Goal: Complete application form

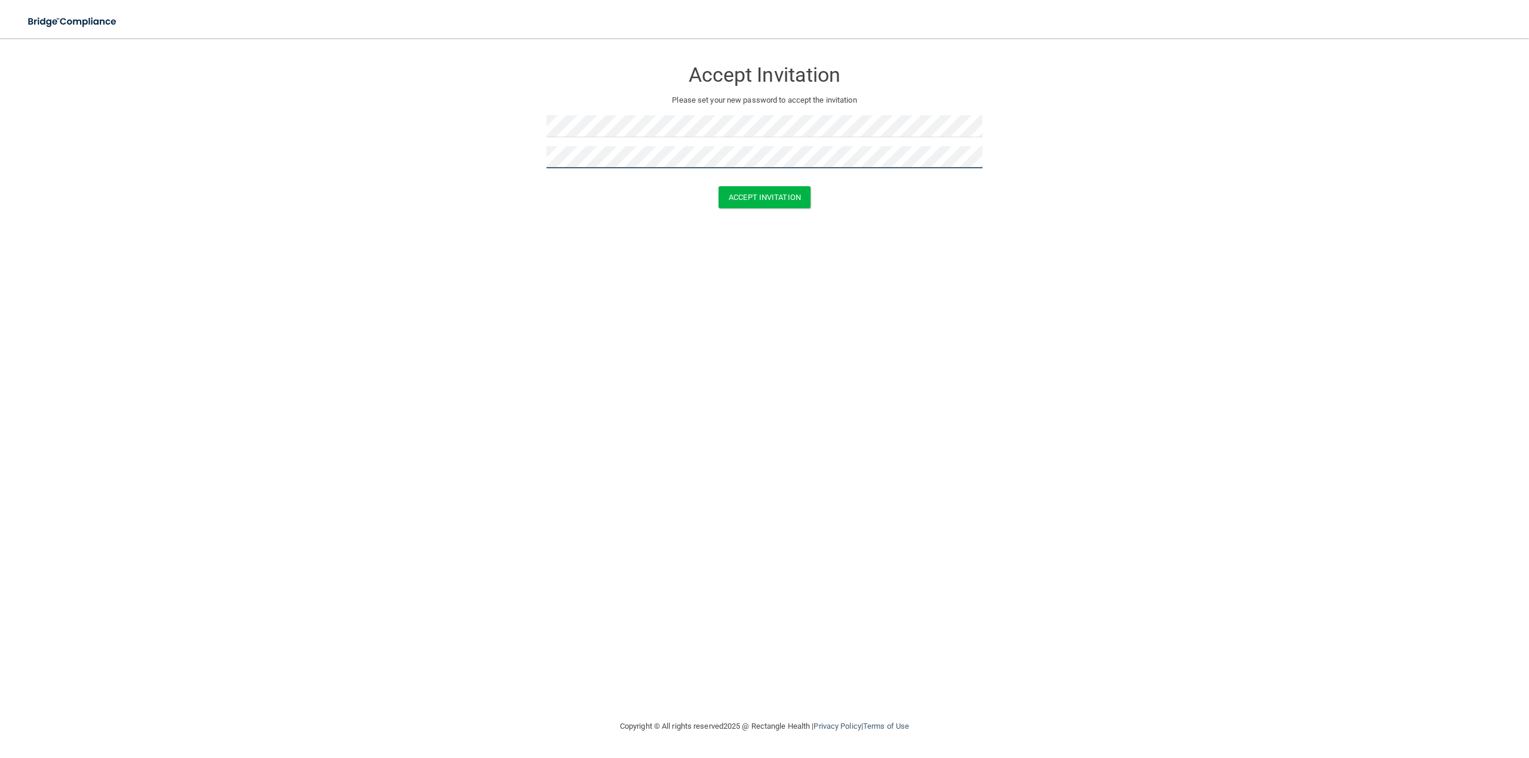
click at [718, 186] on button "Accept Invitation" at bounding box center [764, 197] width 92 height 22
click at [862, 143] on div at bounding box center [764, 130] width 436 height 31
click at [770, 216] on button "Accept Invitation" at bounding box center [764, 215] width 92 height 22
click at [858, 174] on div at bounding box center [764, 161] width 436 height 31
click at [767, 214] on button "Accept Invitation" at bounding box center [764, 215] width 92 height 22
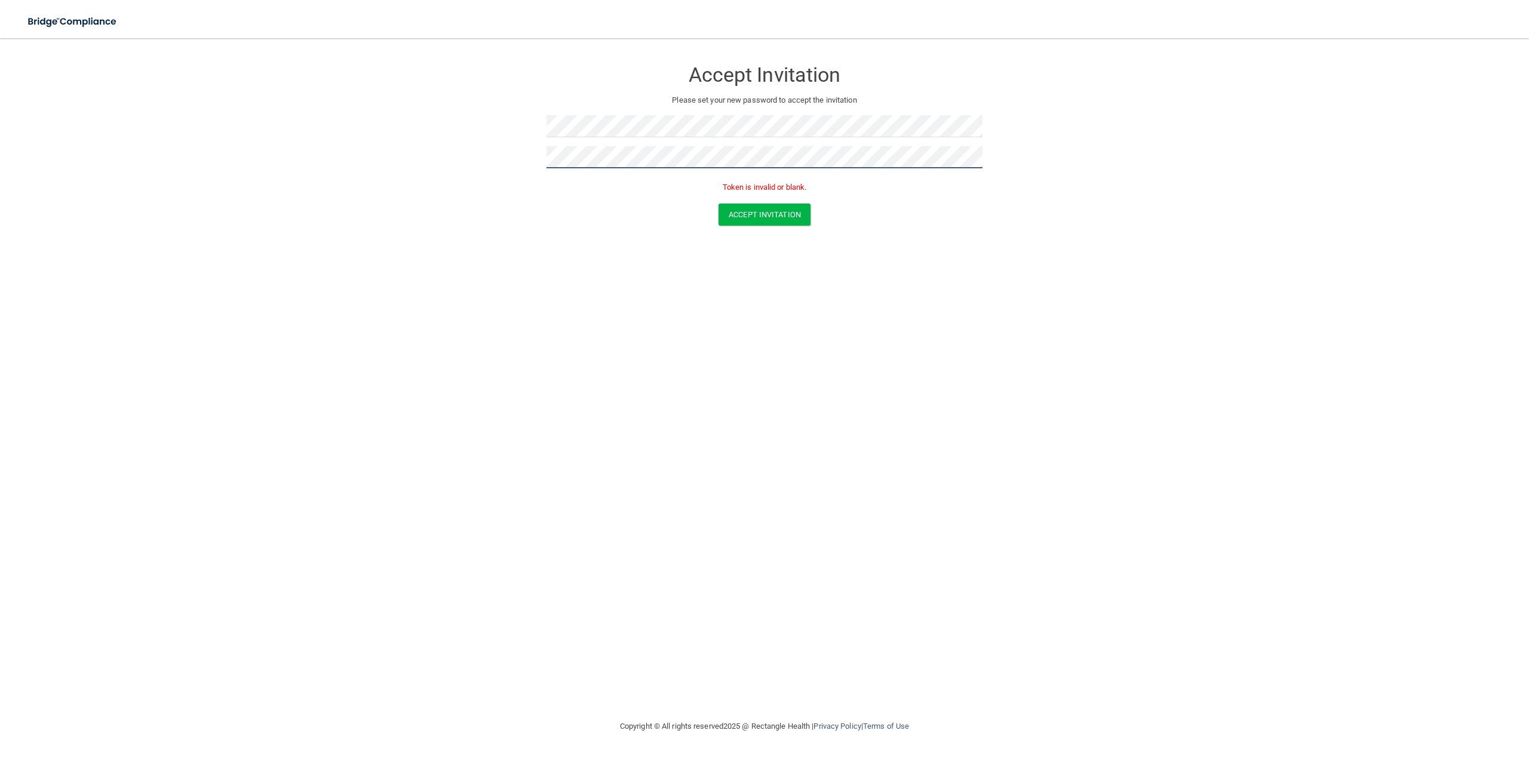
click at [530, 168] on form "Accept Invitation Please set your new password to accept the invitation Token i…" at bounding box center [764, 145] width 1481 height 190
drag, startPoint x: 1100, startPoint y: 198, endPoint x: 1108, endPoint y: 209, distance: 13.6
click at [1104, 204] on form "Accept Invitation Please set your new password to accept the invitation Token i…" at bounding box center [764, 145] width 1481 height 190
click at [580, 204] on div "Accept Invitation" at bounding box center [764, 215] width 1499 height 22
click at [428, 155] on form "Accept Invitation Please set your new password to accept the invitation Token i…" at bounding box center [764, 145] width 1481 height 190
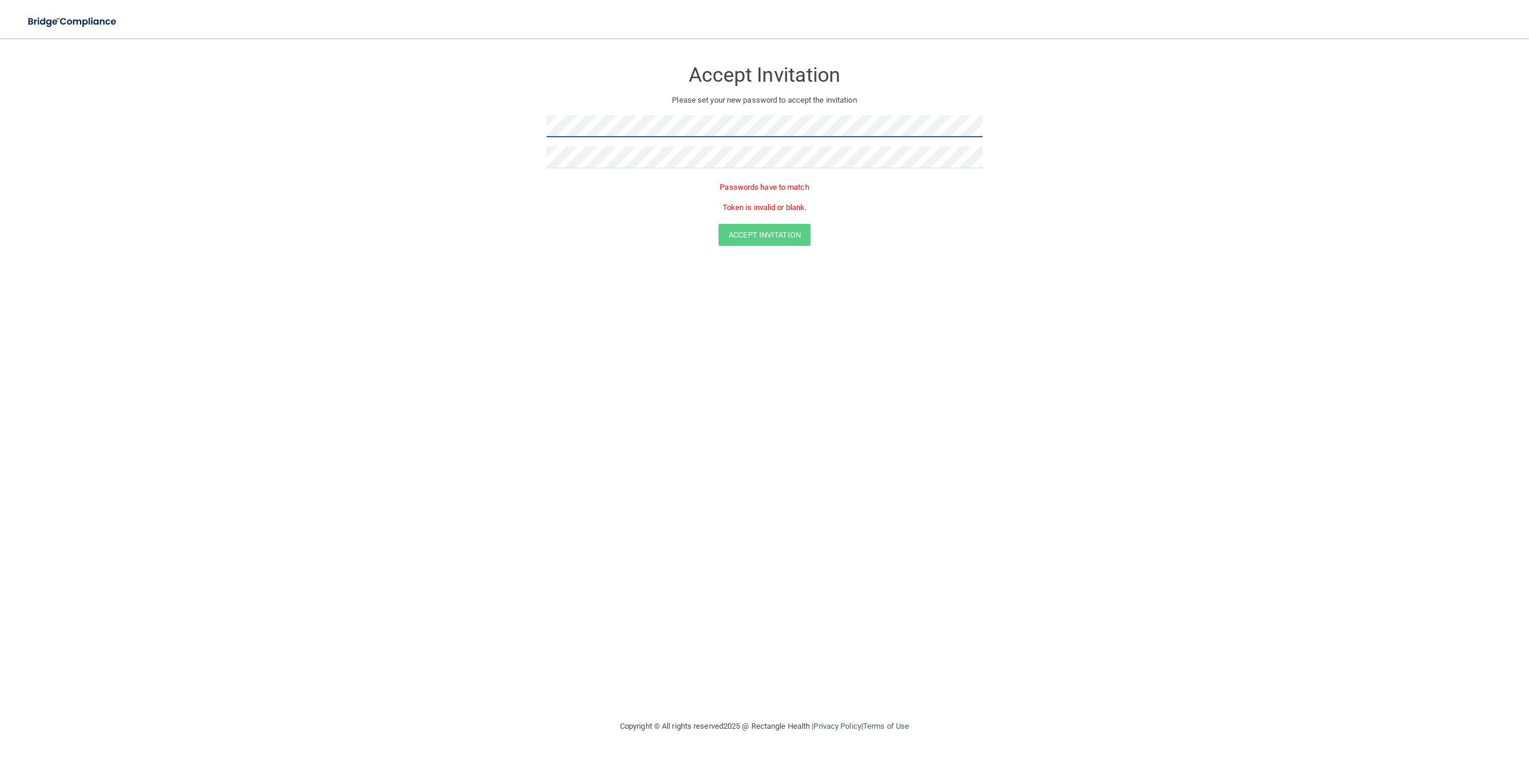
click at [456, 130] on form "Accept Invitation Please set your new password to accept the invitation Passwor…" at bounding box center [764, 155] width 1481 height 210
click at [936, 206] on p "Token is invalid or blank." at bounding box center [764, 208] width 436 height 14
